Goal: Task Accomplishment & Management: Manage account settings

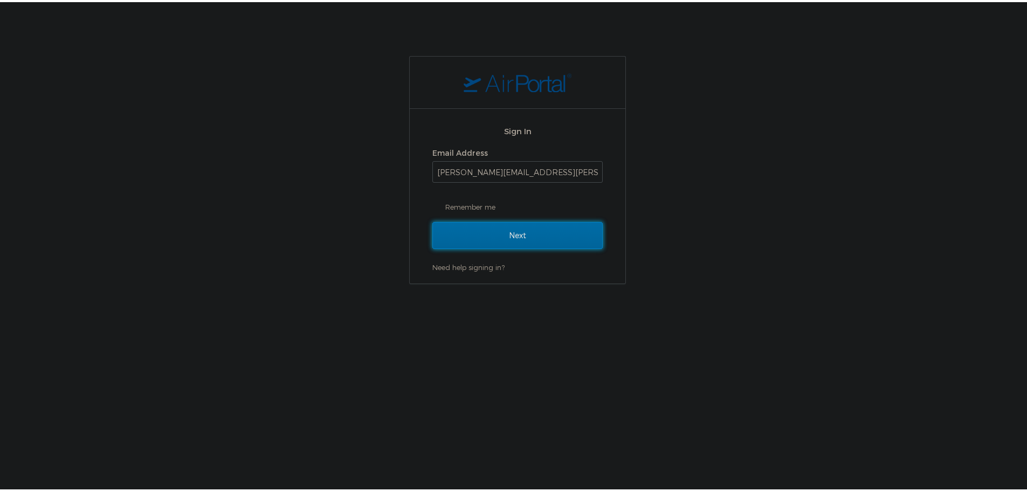
click at [505, 226] on input "Next" at bounding box center [517, 233] width 170 height 27
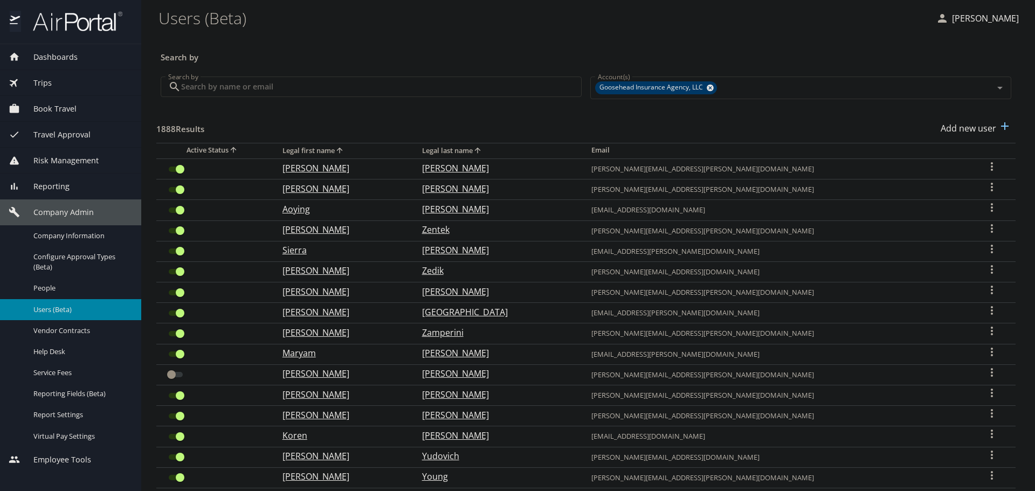
click at [252, 78] on input "Search by" at bounding box center [381, 87] width 401 height 20
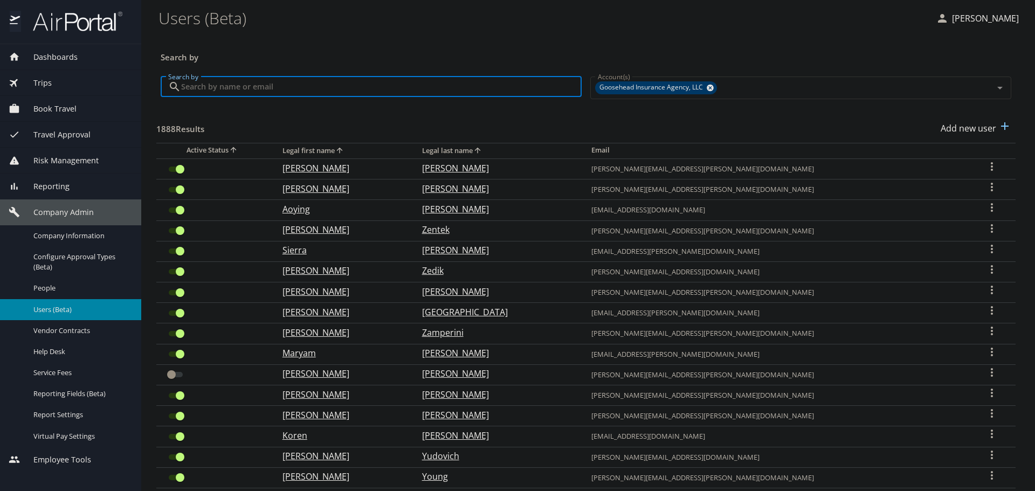
paste input "[PERSON_NAME][EMAIL_ADDRESS][DOMAIN_NAME]"
type input "[PERSON_NAME][EMAIL_ADDRESS][DOMAIN_NAME]"
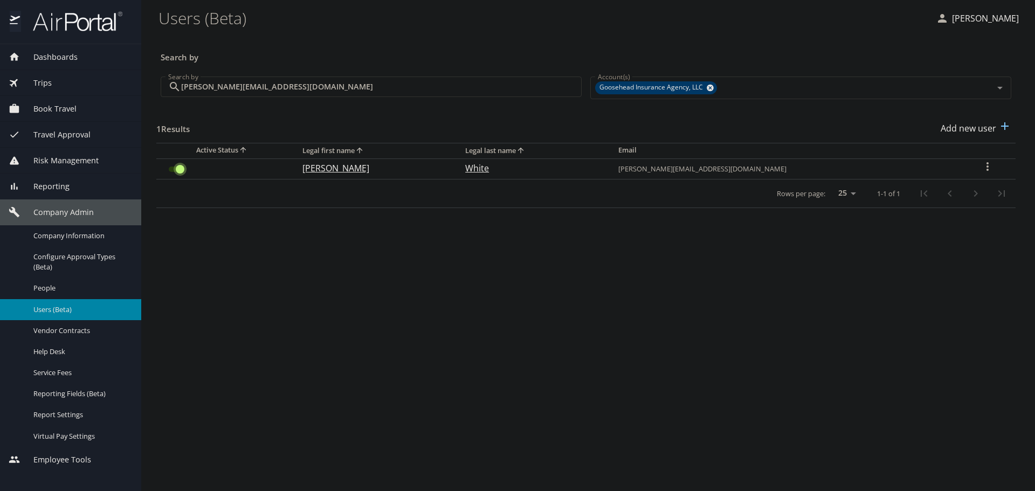
click at [171, 167] on input "User Search Table" at bounding box center [180, 169] width 39 height 13
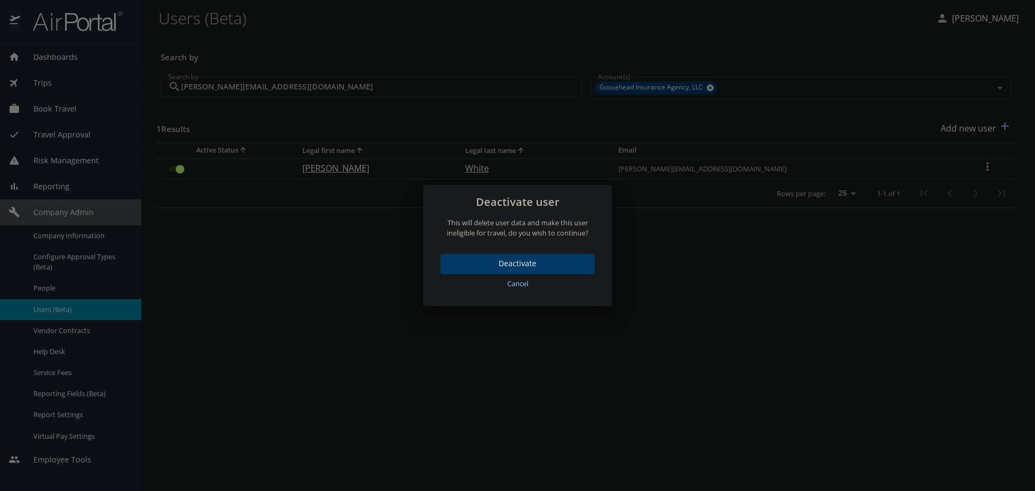
click at [518, 261] on span "Deactivate" at bounding box center [517, 263] width 137 height 13
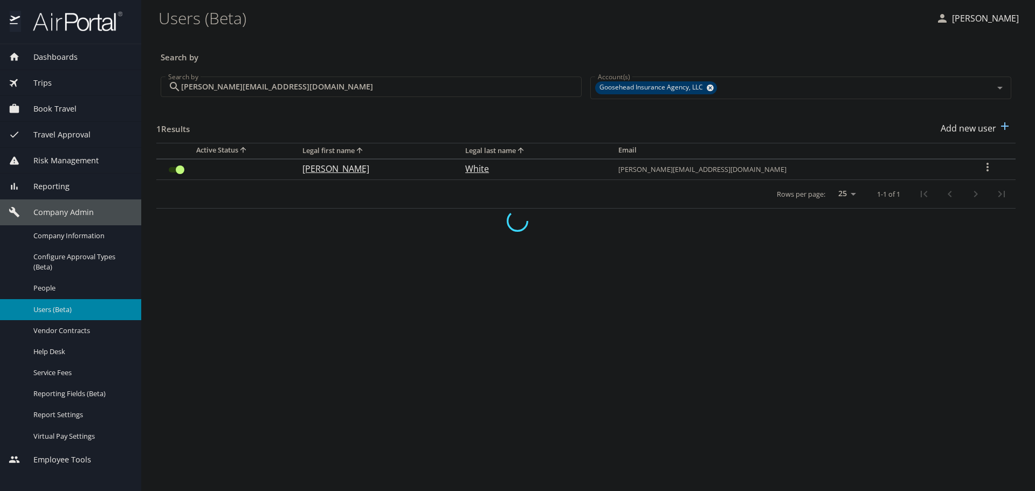
checkbox input "false"
